Goal: Information Seeking & Learning: Learn about a topic

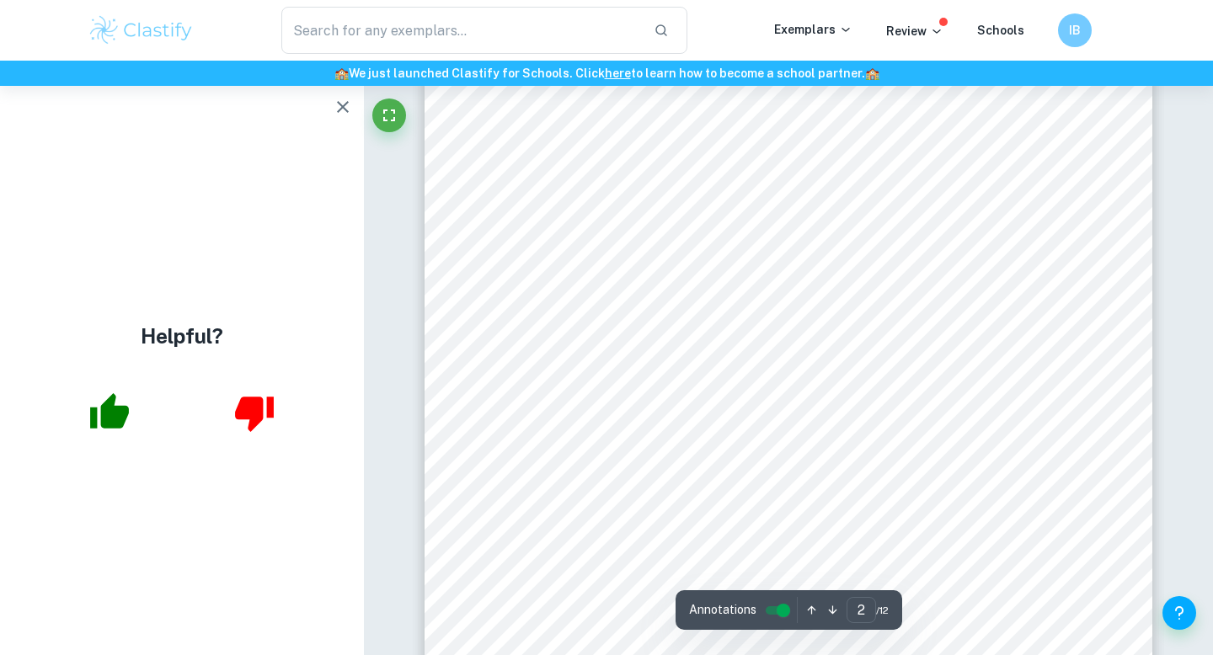
scroll to position [1160, 0]
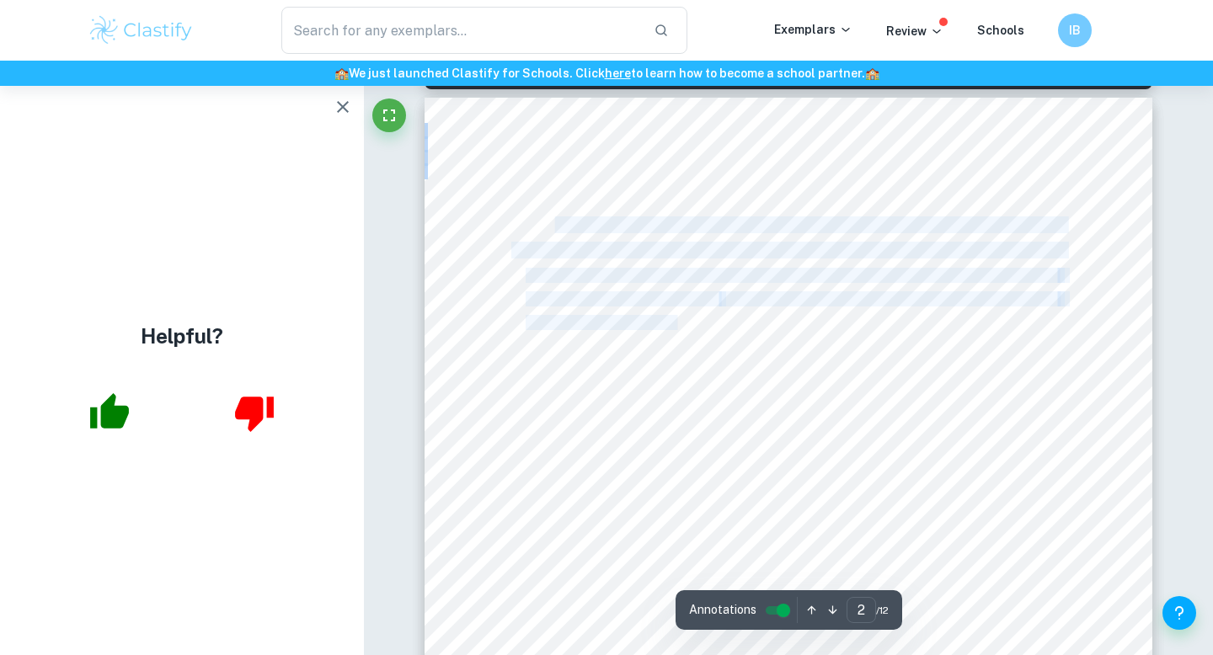
drag, startPoint x: 554, startPoint y: 221, endPoint x: 680, endPoint y: 323, distance: 162.2
click at [680, 323] on div "2 Ta b l e of Con t en t s Introduction .......................................…" at bounding box center [788, 613] width 728 height 1030
click at [680, 323] on span "Controls ......................................................................…" at bounding box center [790, 322] width 531 height 13
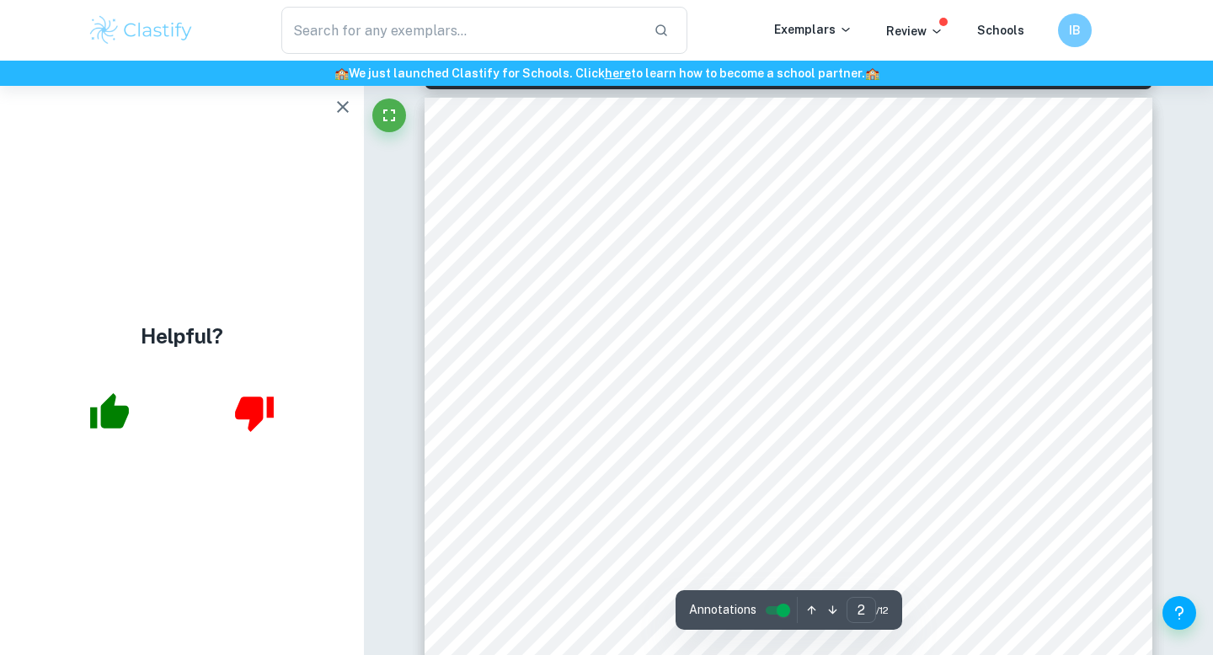
click at [606, 350] on span "Procedure .....................................................................…" at bounding box center [790, 345] width 531 height 13
click at [344, 99] on icon "button" at bounding box center [343, 107] width 20 height 20
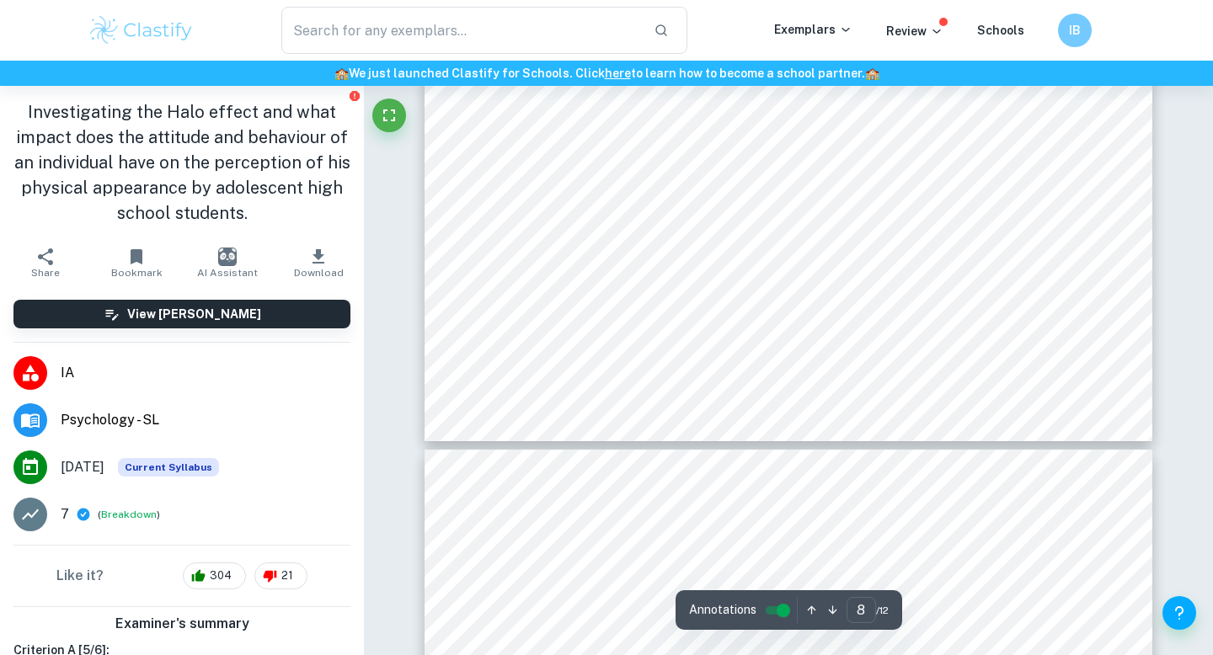
type input "9"
